Goal: Information Seeking & Learning: Learn about a topic

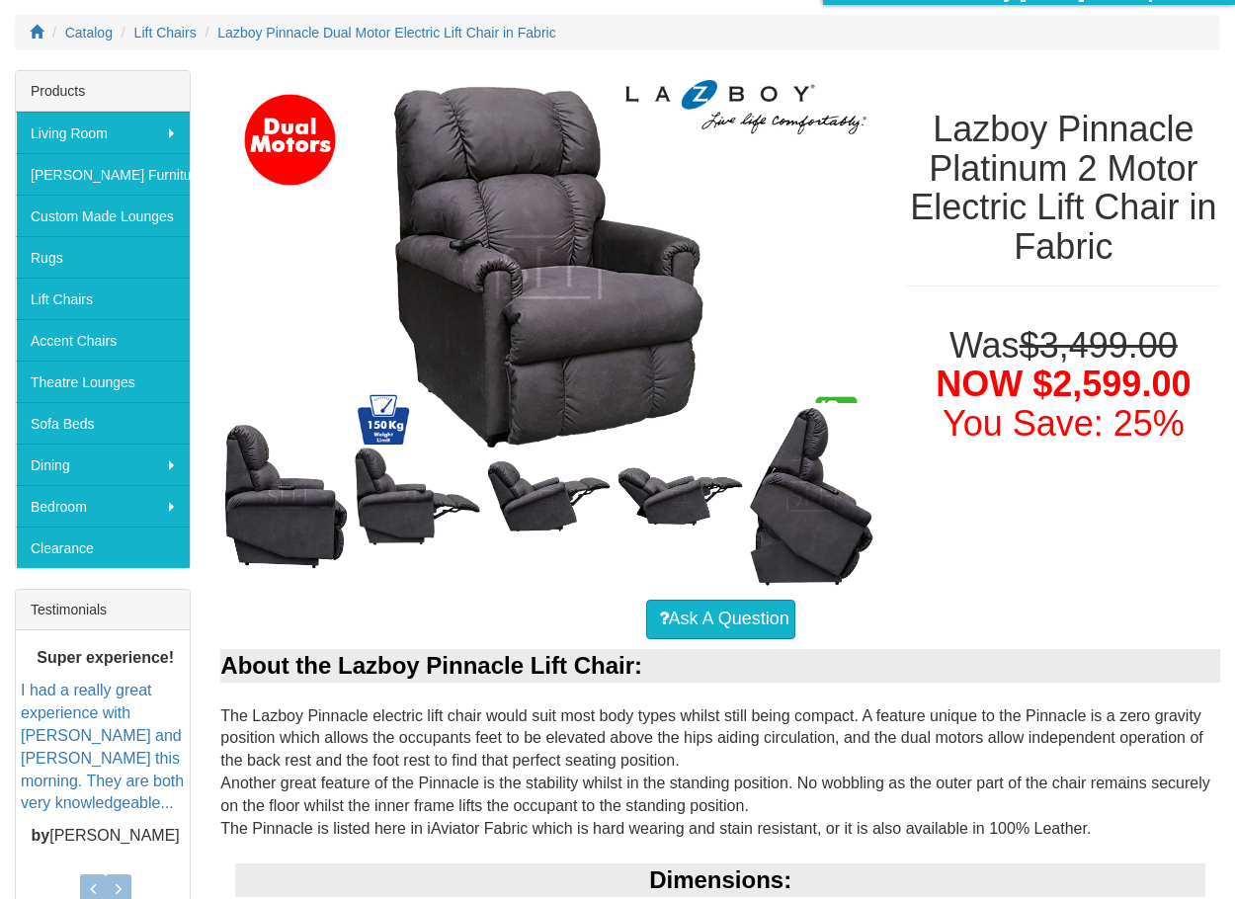
scroll to position [198, 0]
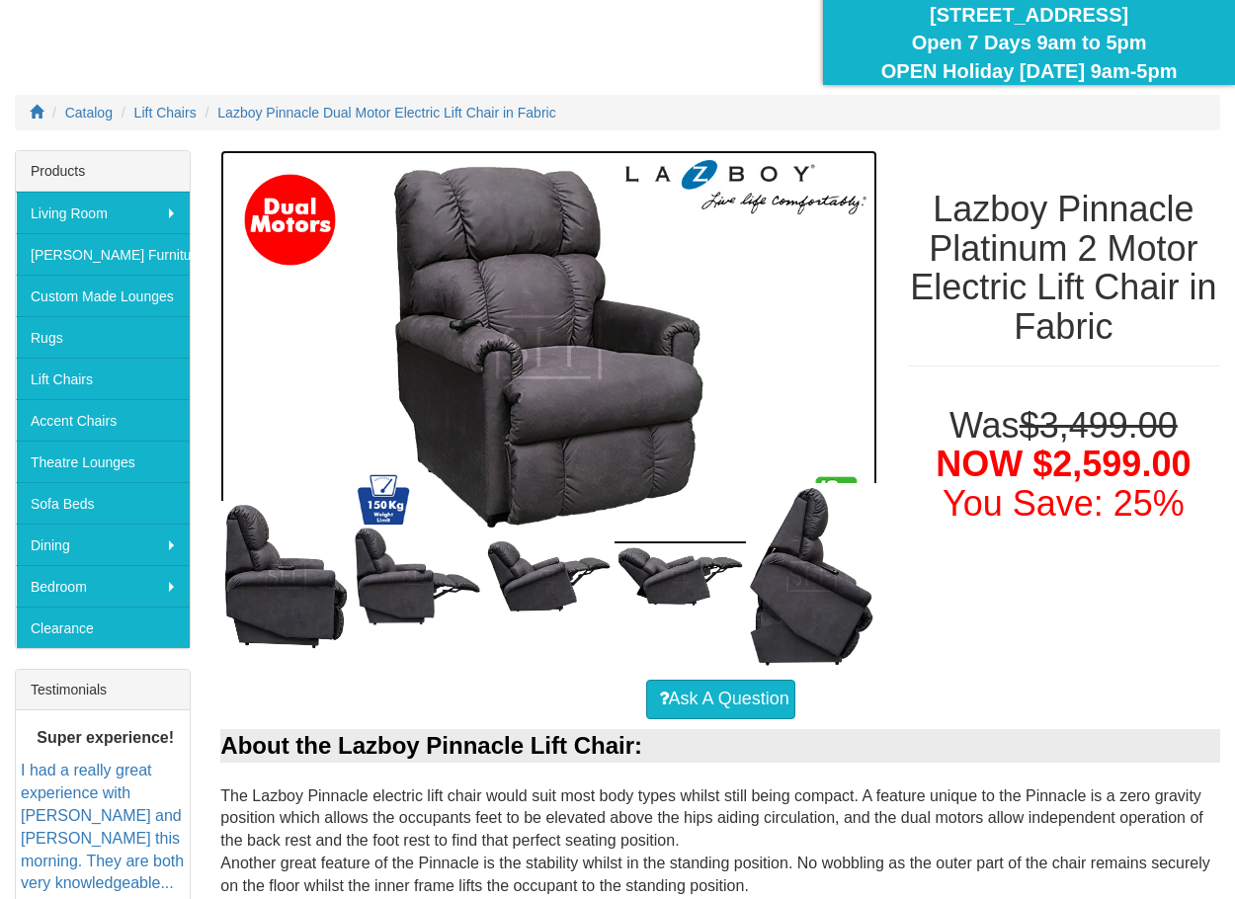
click at [562, 365] on img at bounding box center [548, 347] width 656 height 394
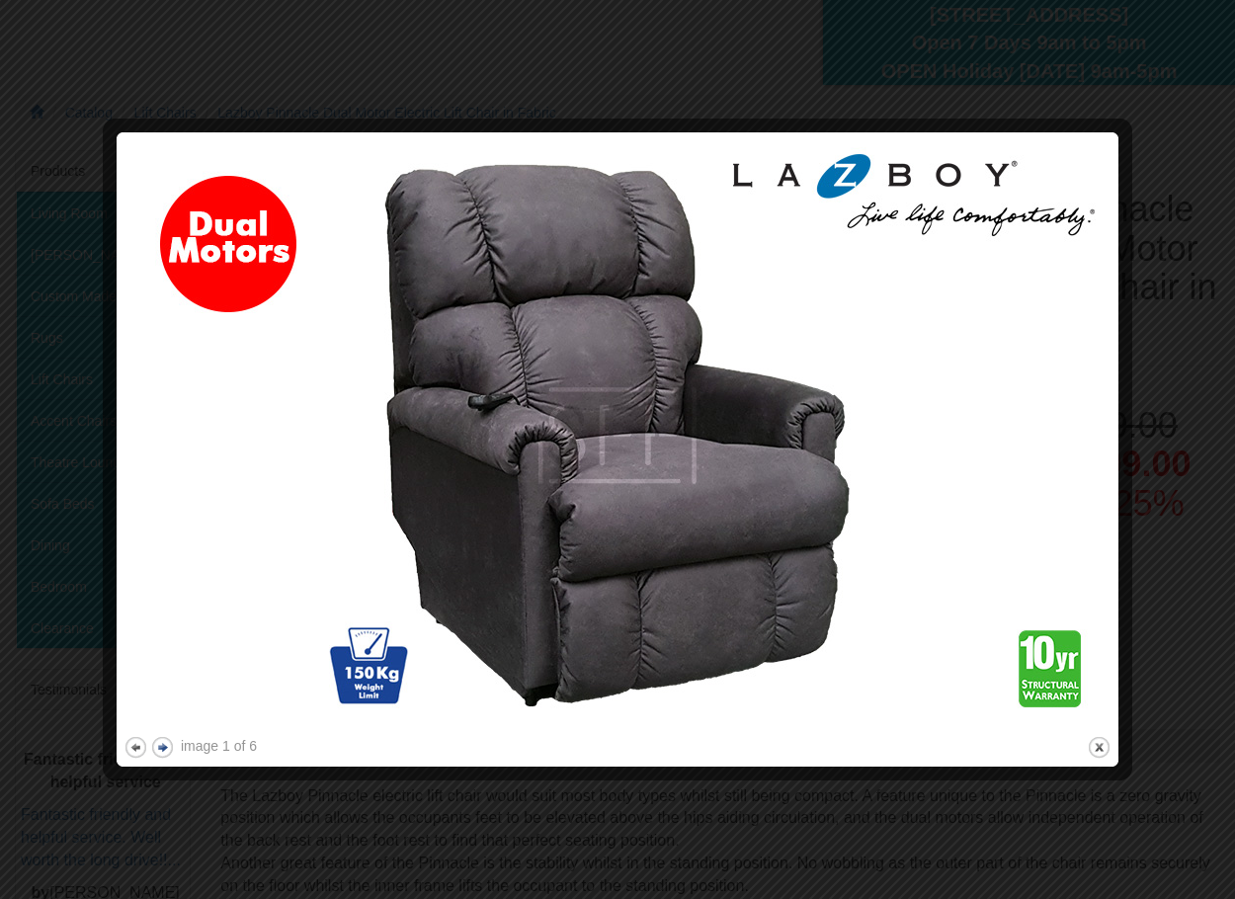
click at [160, 750] on button "next" at bounding box center [162, 747] width 25 height 25
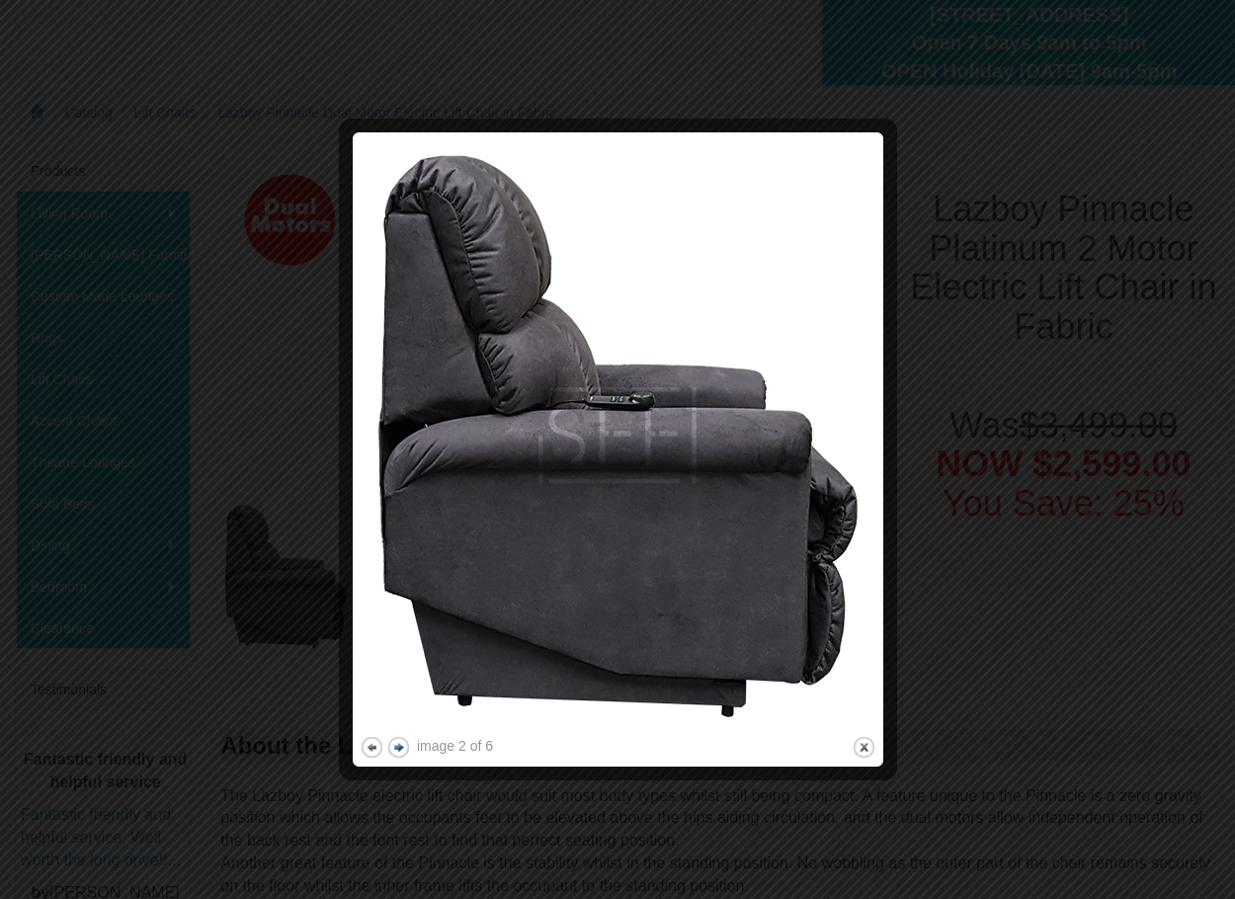
click at [160, 750] on div at bounding box center [617, 449] width 1235 height 899
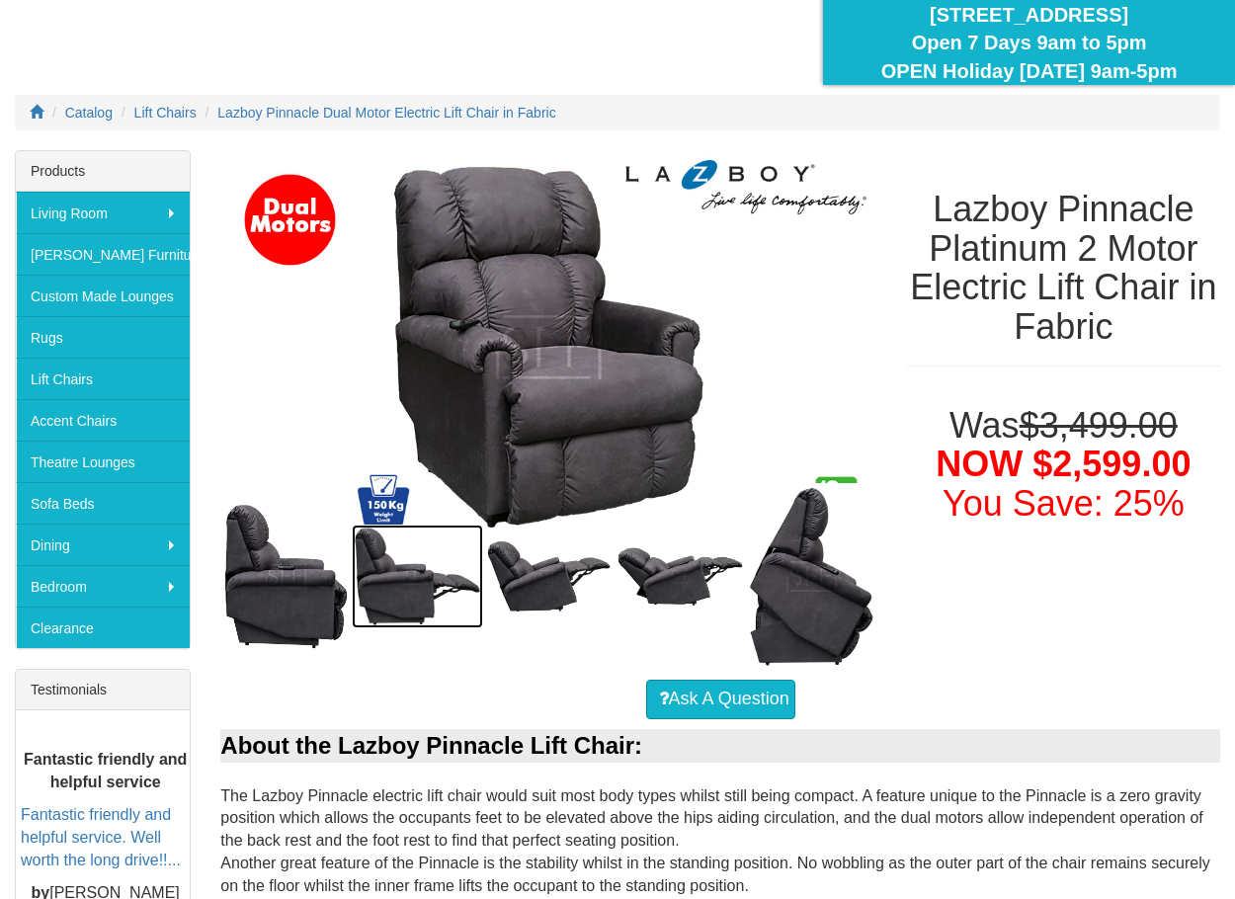
click at [407, 610] on img at bounding box center [417, 576] width 131 height 104
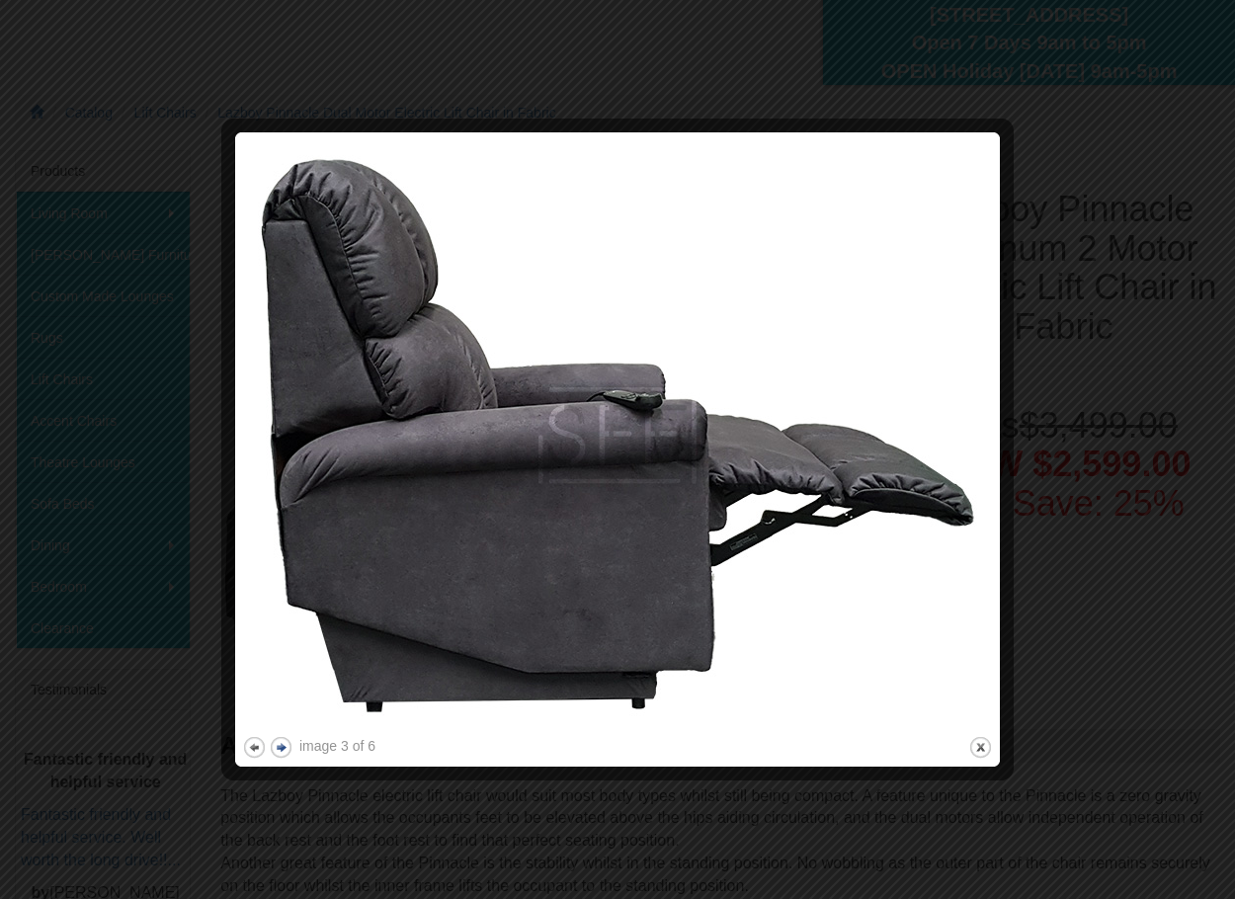
click at [281, 743] on button "next" at bounding box center [281, 747] width 25 height 25
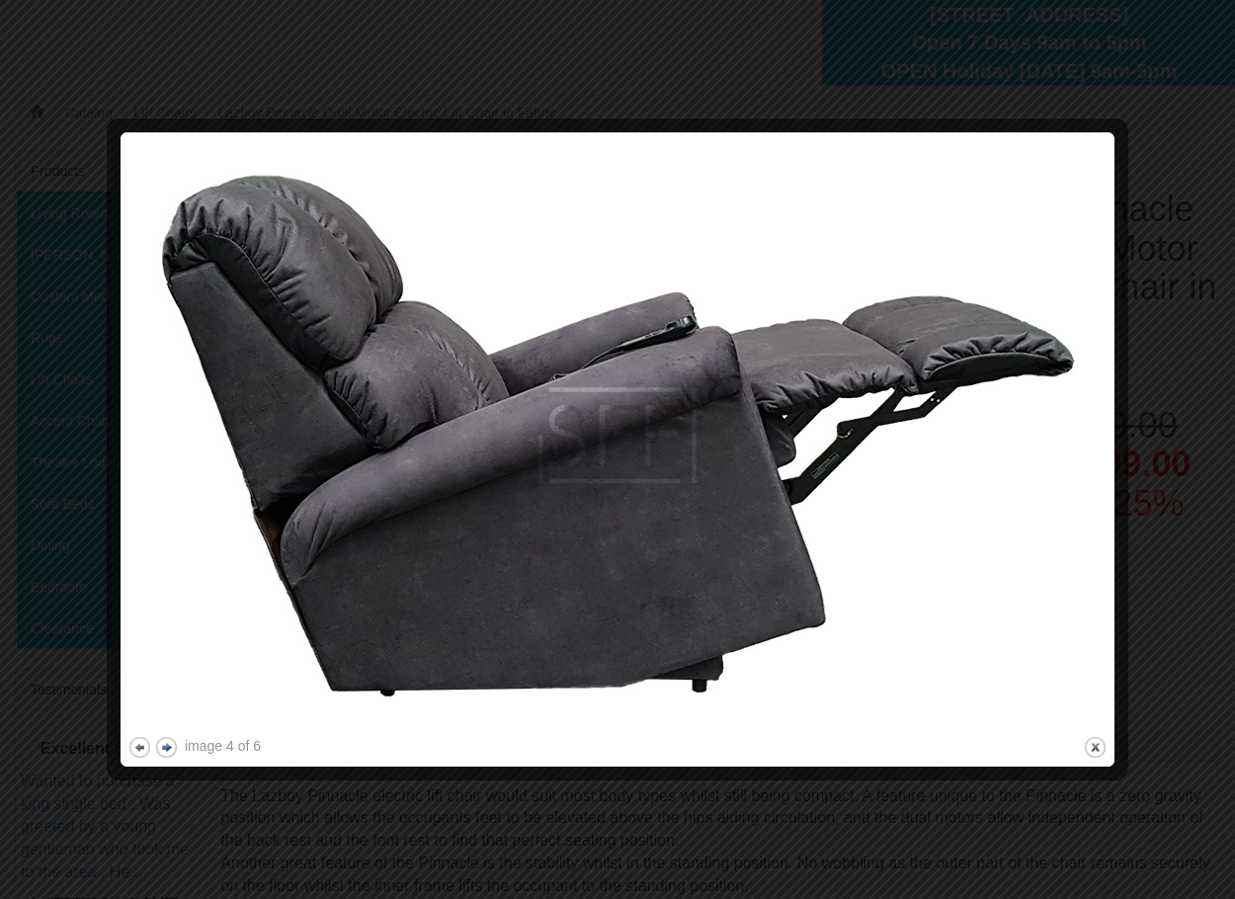
click at [166, 748] on button "next" at bounding box center [166, 747] width 25 height 25
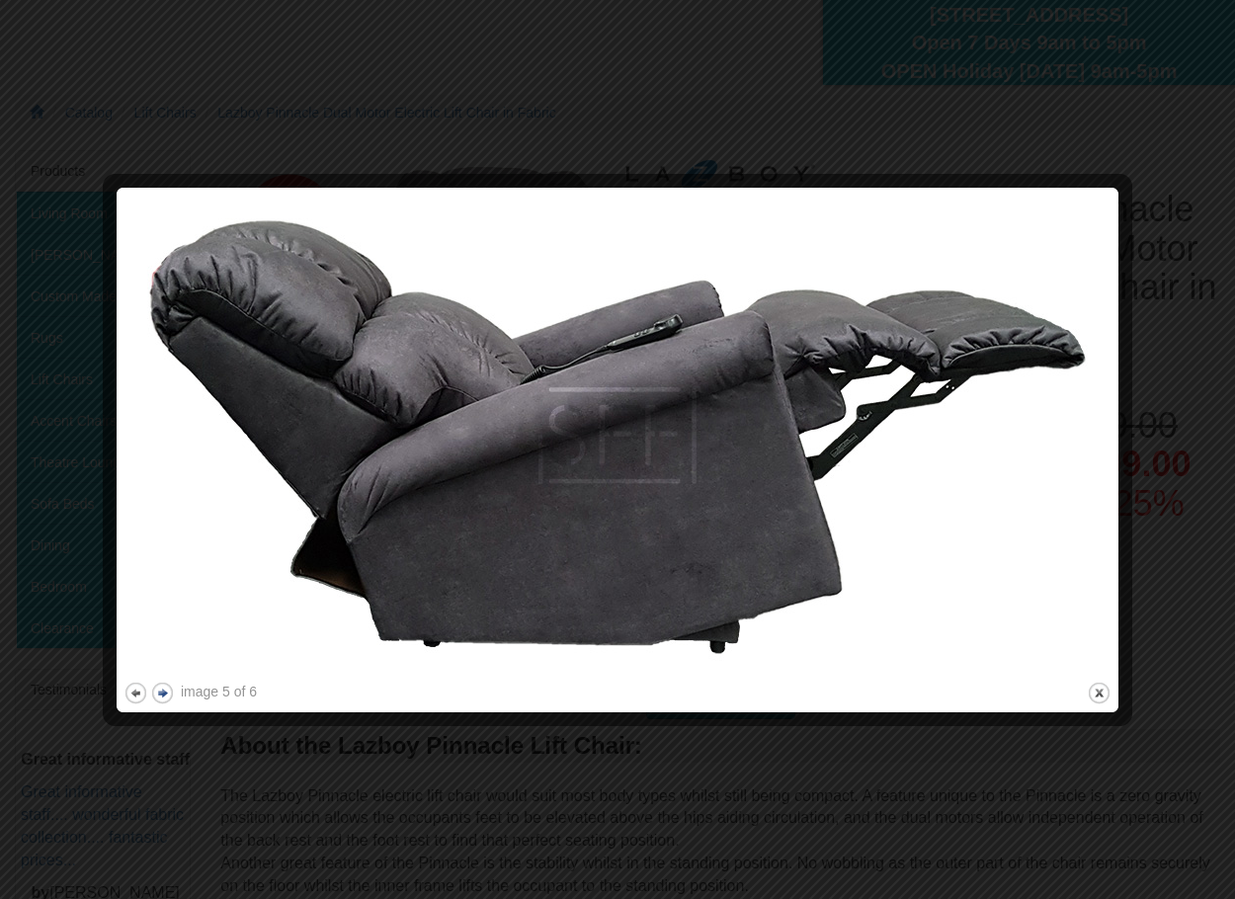
click at [164, 691] on button "next" at bounding box center [162, 693] width 25 height 25
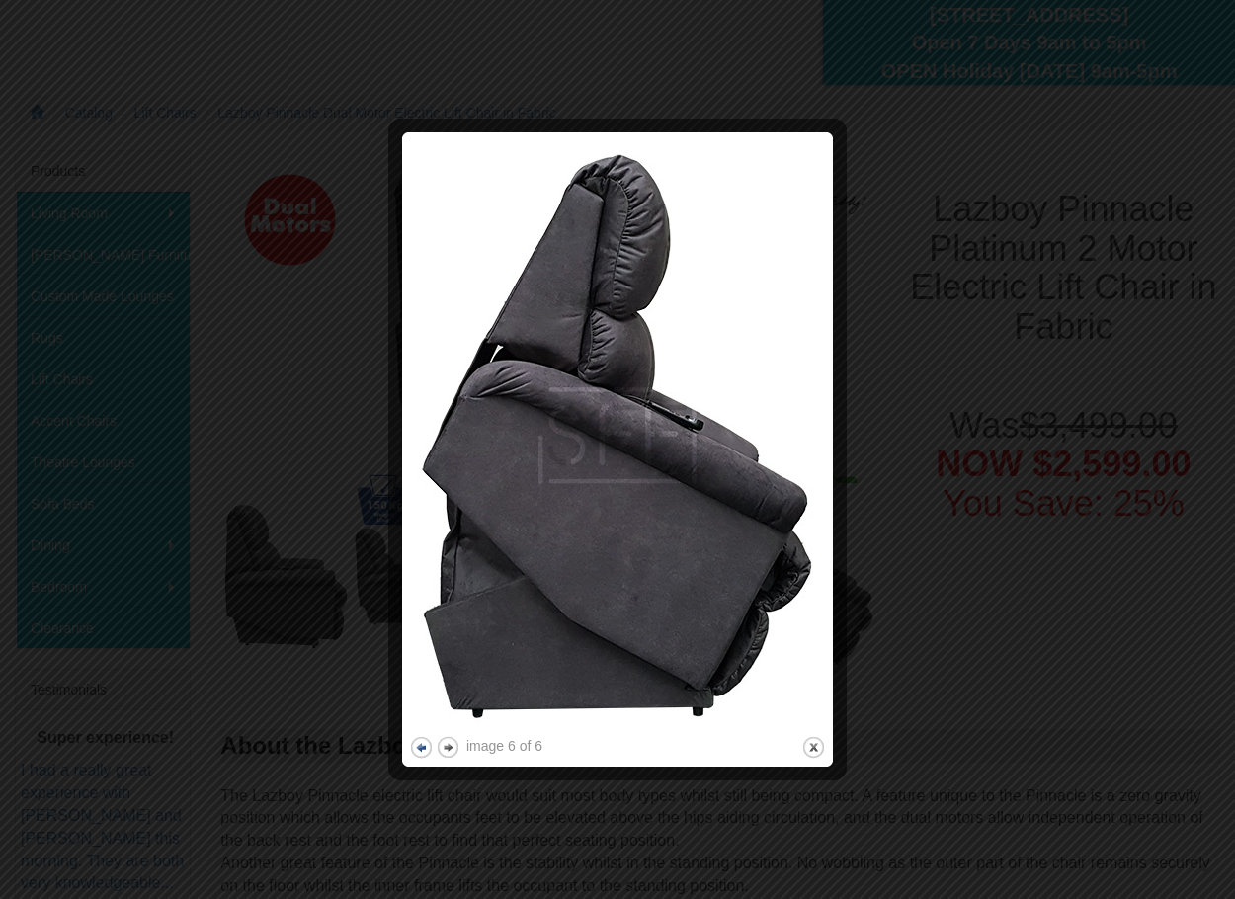
click at [415, 749] on button "previous" at bounding box center [421, 747] width 25 height 25
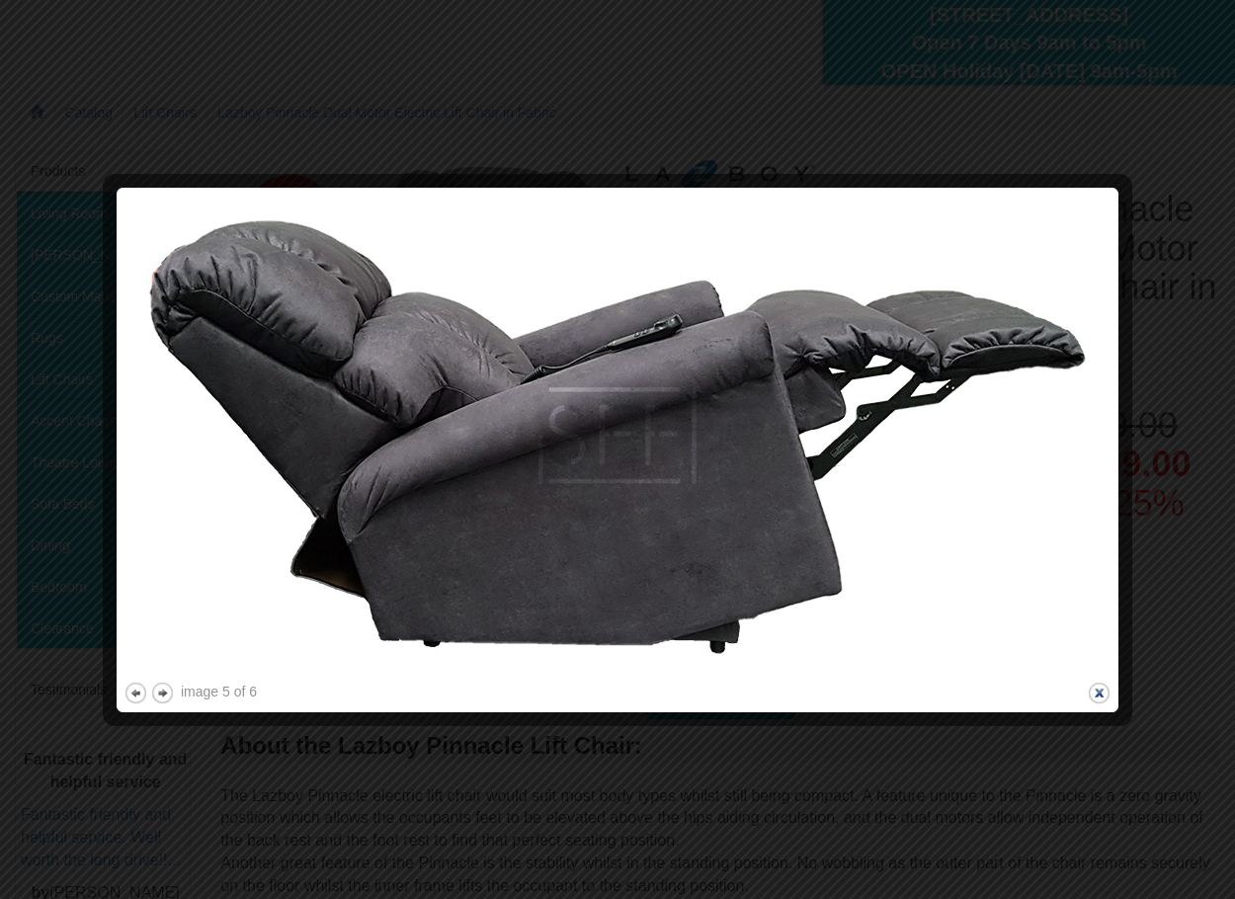
click at [1093, 692] on button "close" at bounding box center [1098, 693] width 25 height 25
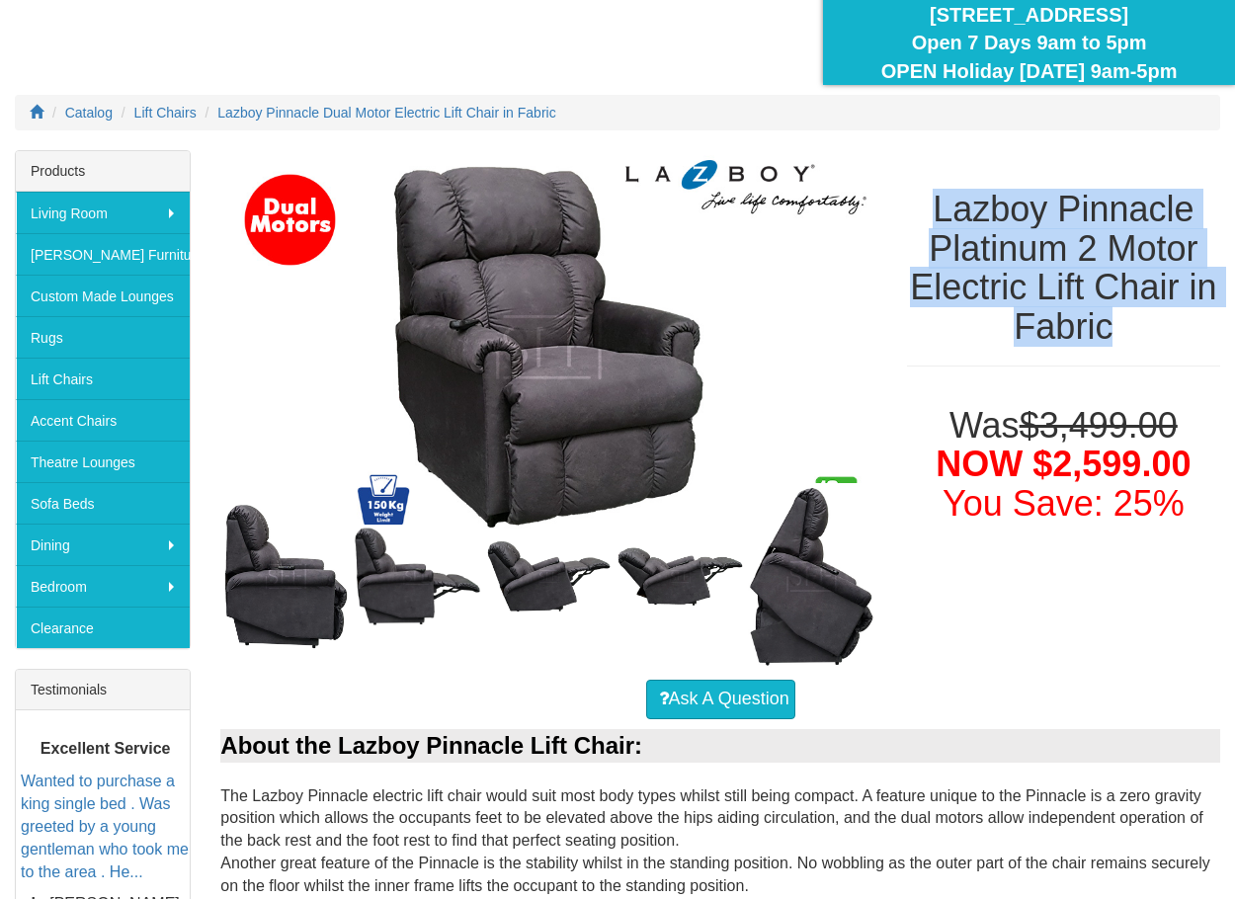
drag, startPoint x: 930, startPoint y: 205, endPoint x: 1128, endPoint y: 326, distance: 231.4
click at [1128, 326] on h1 "Lazboy Pinnacle Platinum 2 Motor Electric Lift Chair in Fabric" at bounding box center [1063, 268] width 313 height 156
copy h1 "Lazboy Pinnacle Platinum 2 Motor Electric Lift Chair in Fabric"
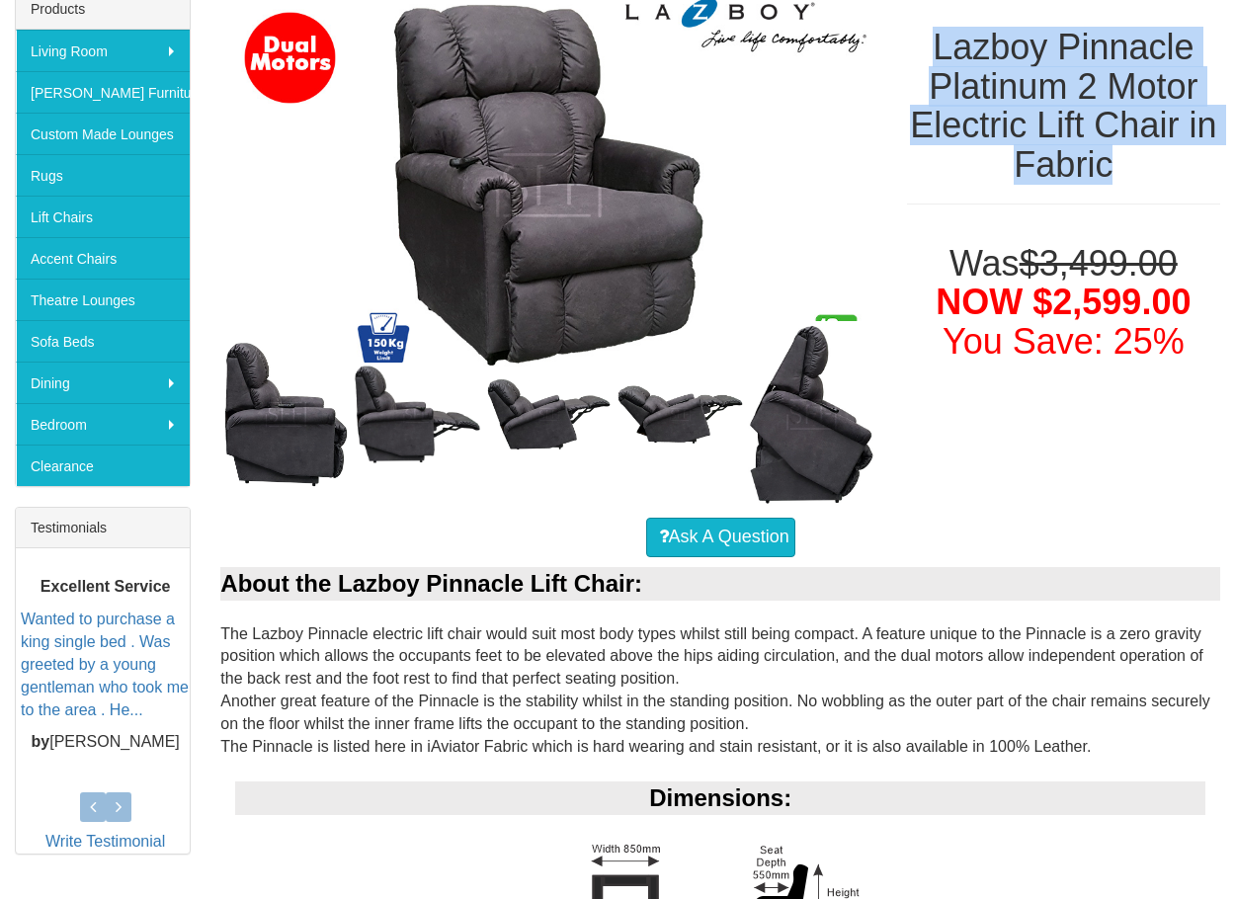
scroll to position [395, 0]
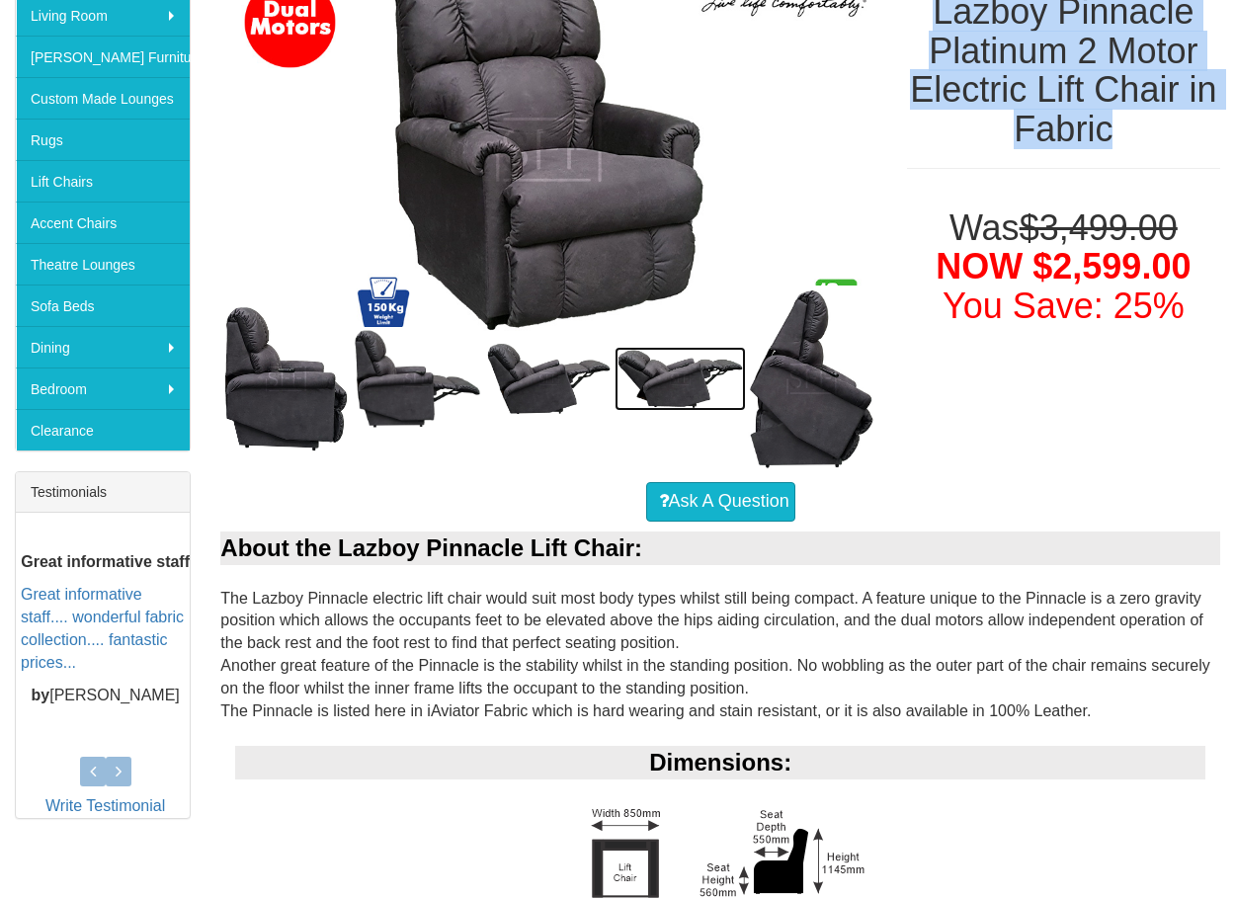
click at [668, 396] on img at bounding box center [679, 379] width 131 height 64
